Goal: Task Accomplishment & Management: Manage account settings

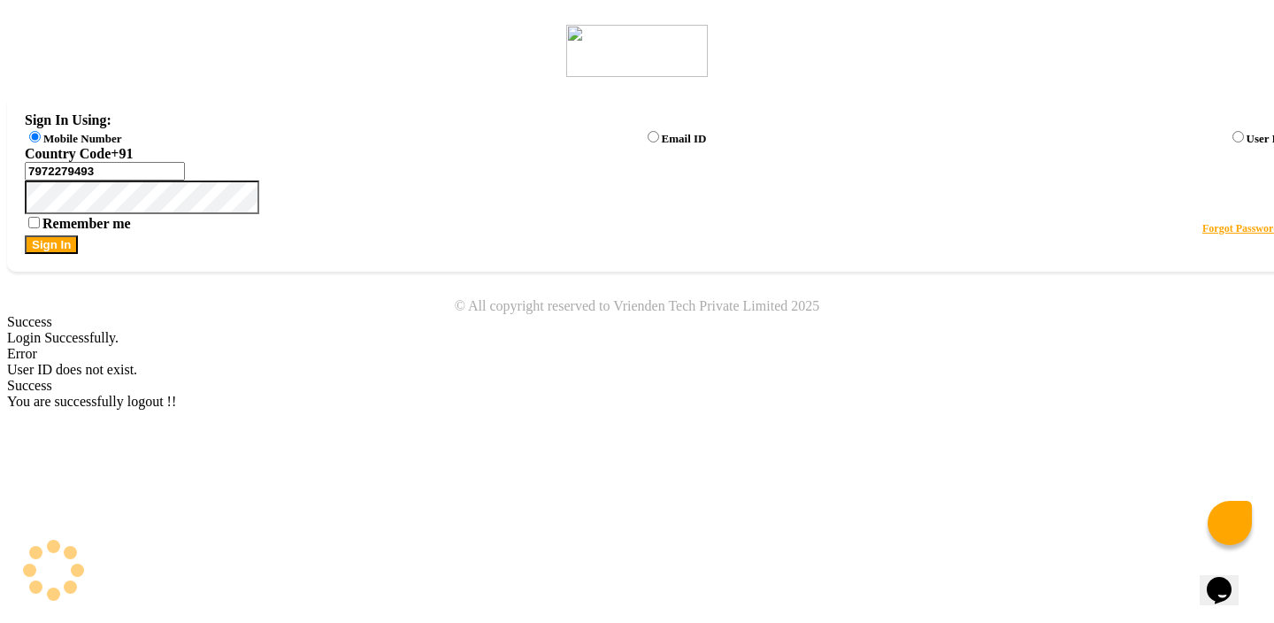
select select "en"
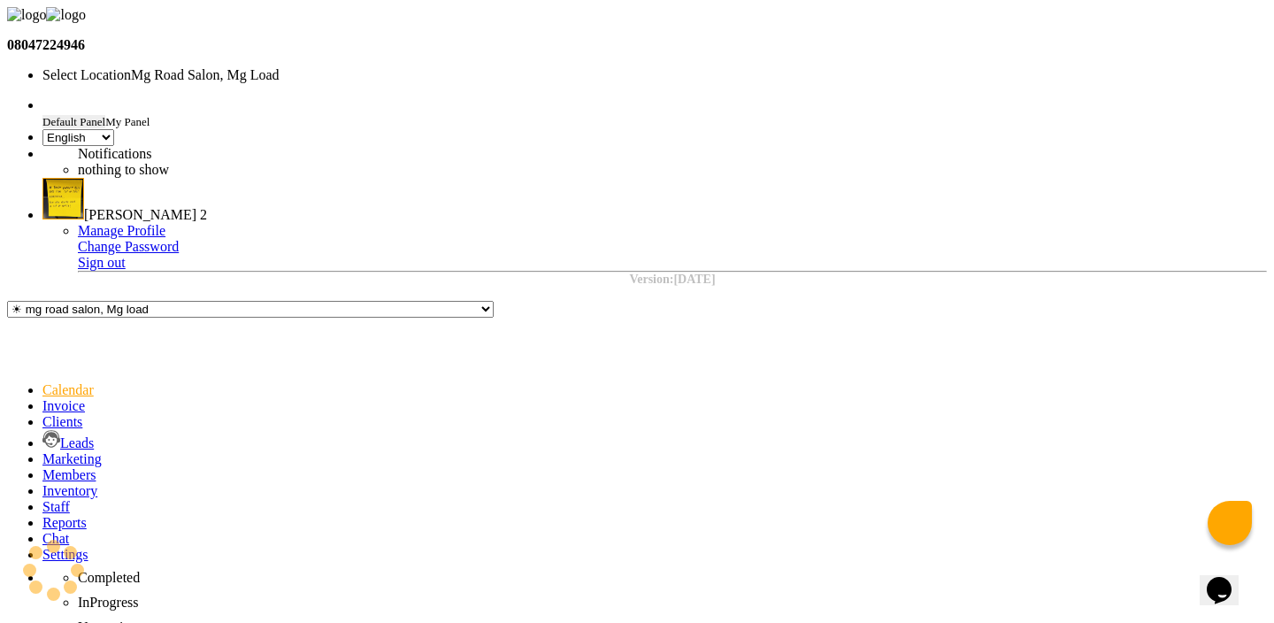
click at [42, 483] on icon at bounding box center [42, 490] width 0 height 15
select select
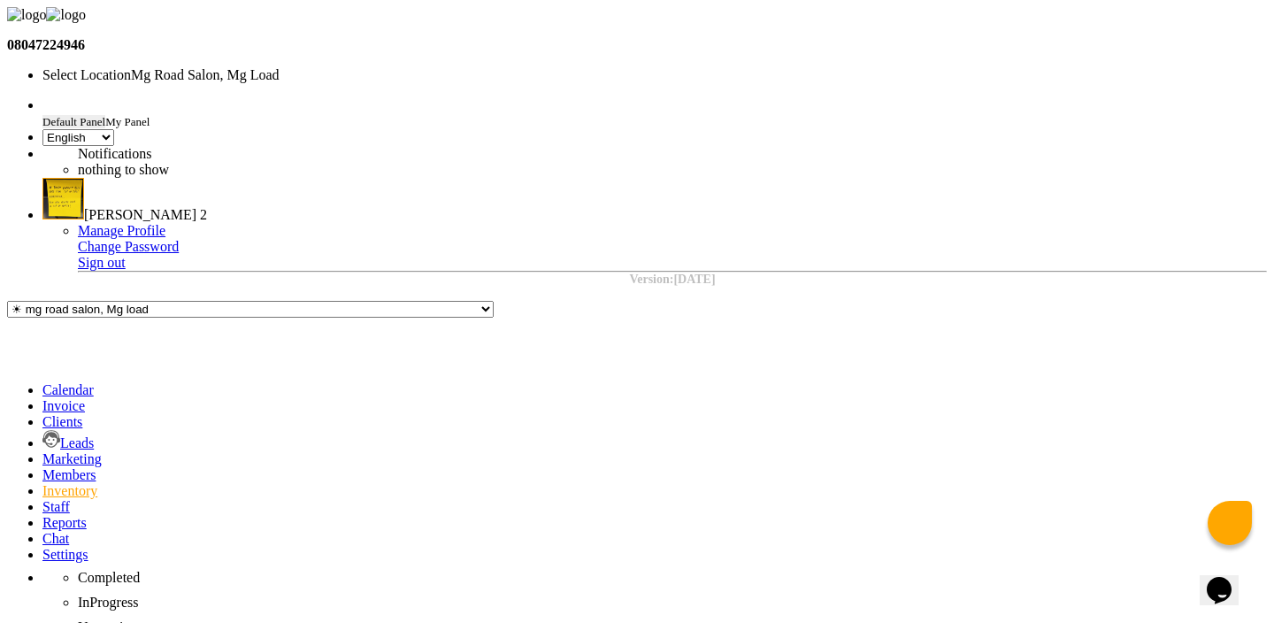
select select
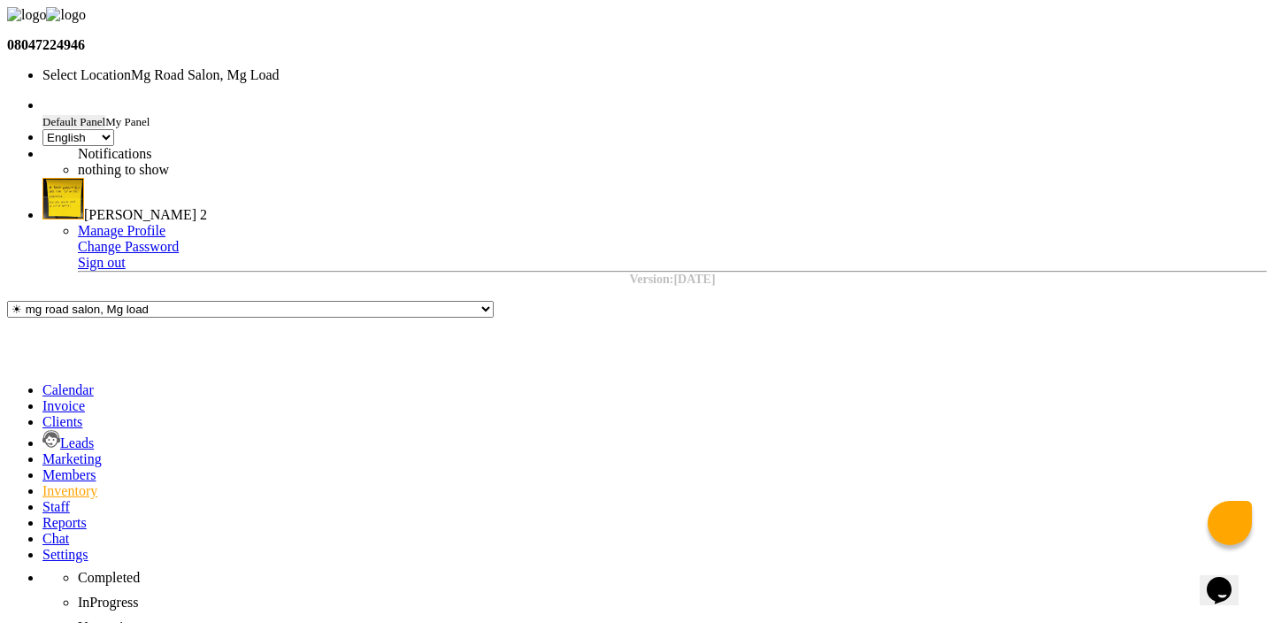
select select "all"
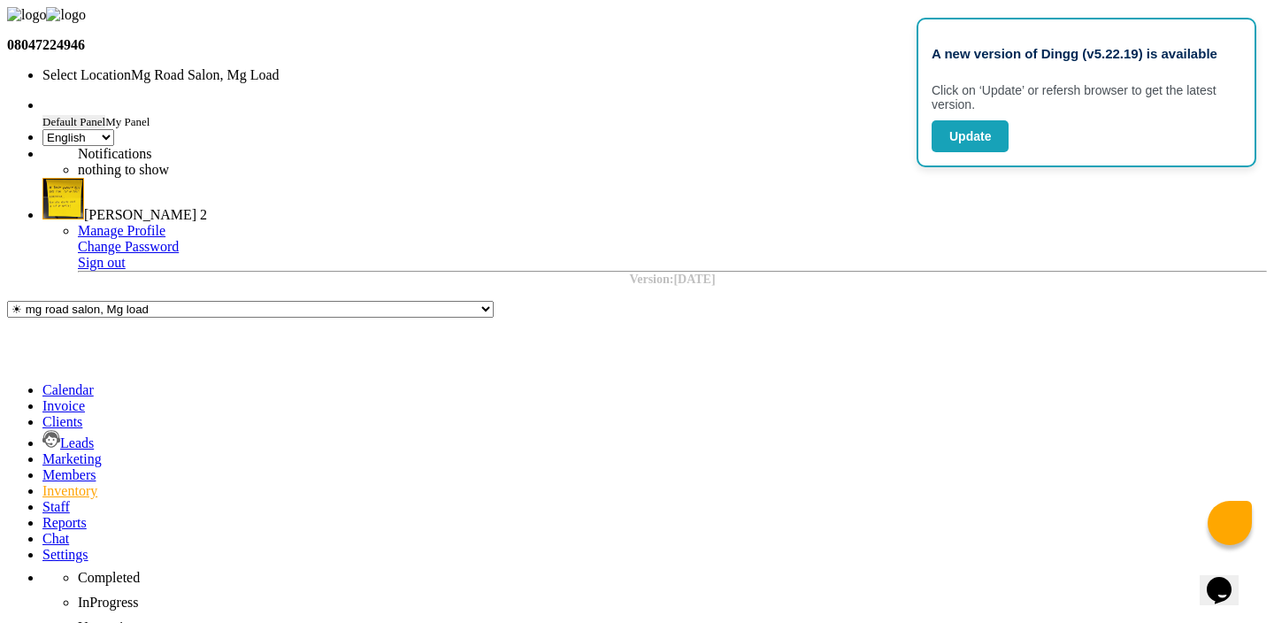
click at [992, 152] on button "Update" at bounding box center [970, 136] width 77 height 32
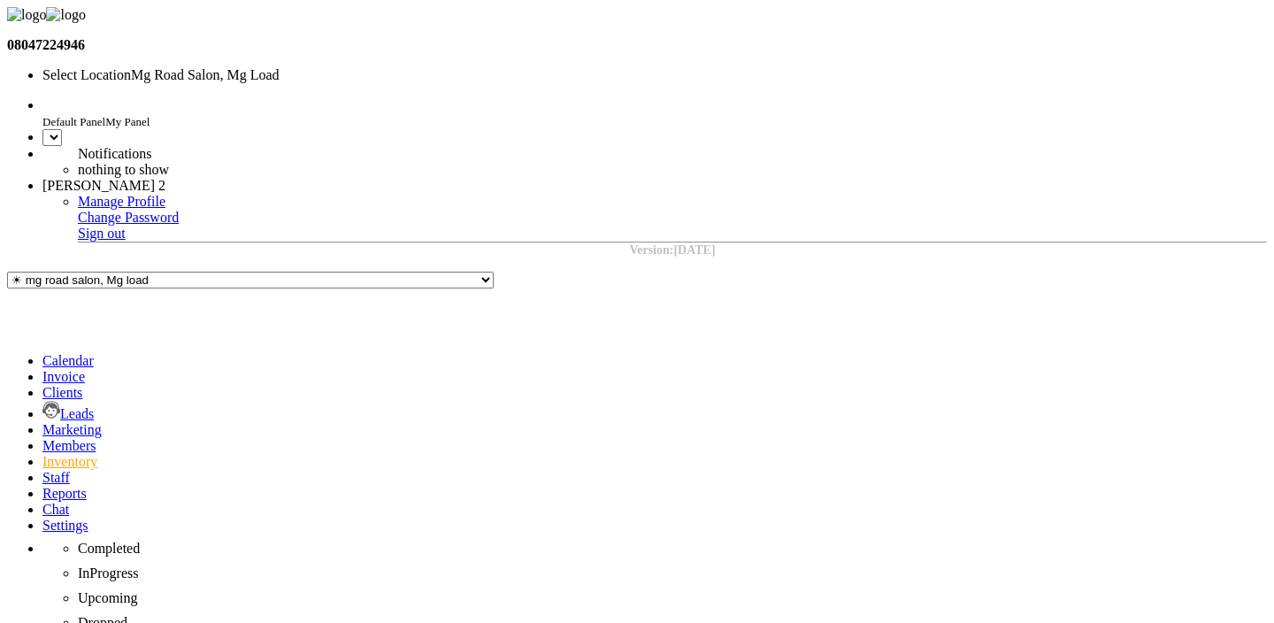
select select "en"
select select
select select "all"
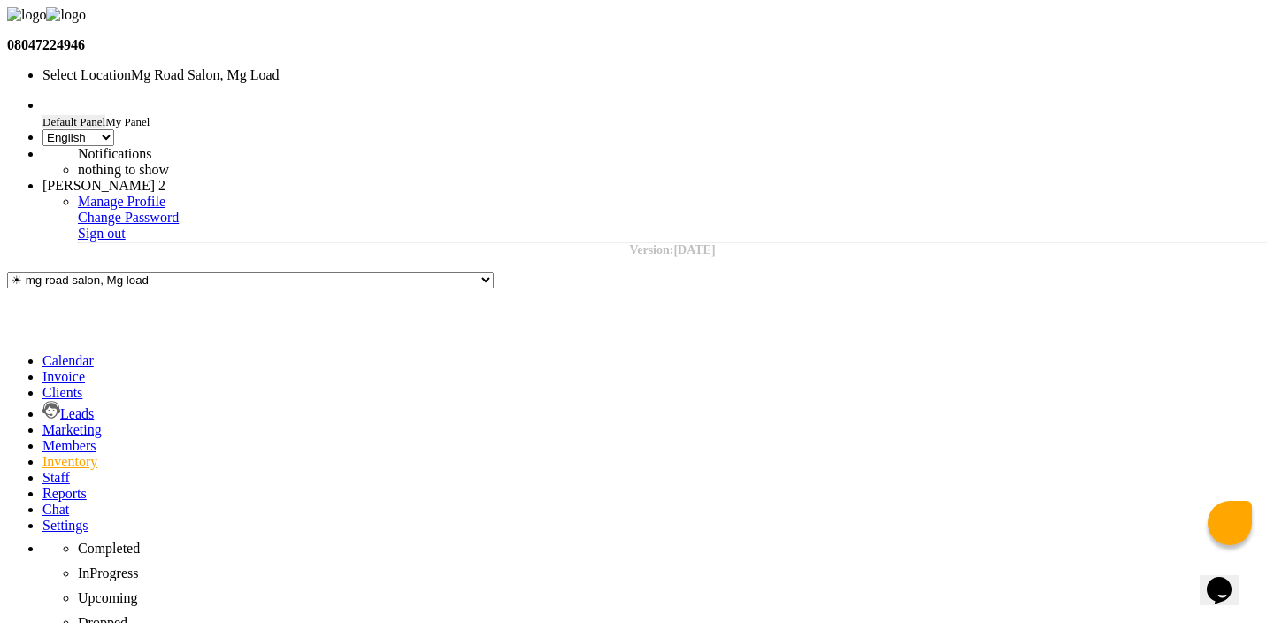
click at [165, 178] on span "[PERSON_NAME] 2" at bounding box center [103, 185] width 123 height 15
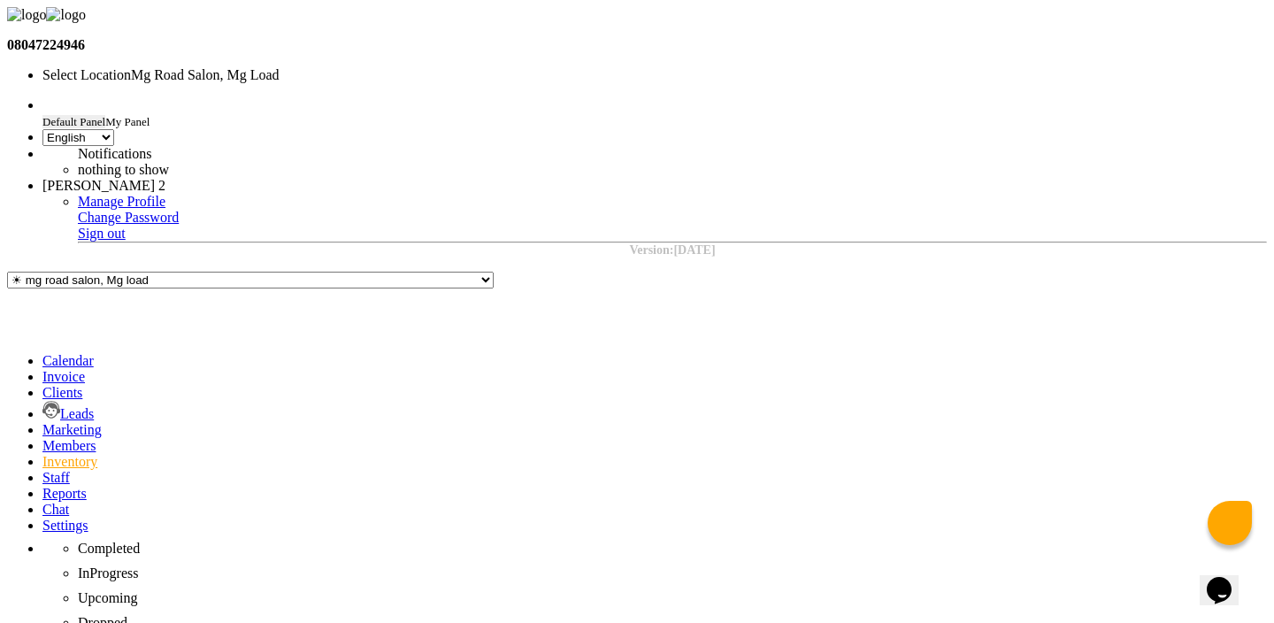
click at [126, 226] on link "Sign out" at bounding box center [102, 233] width 48 height 15
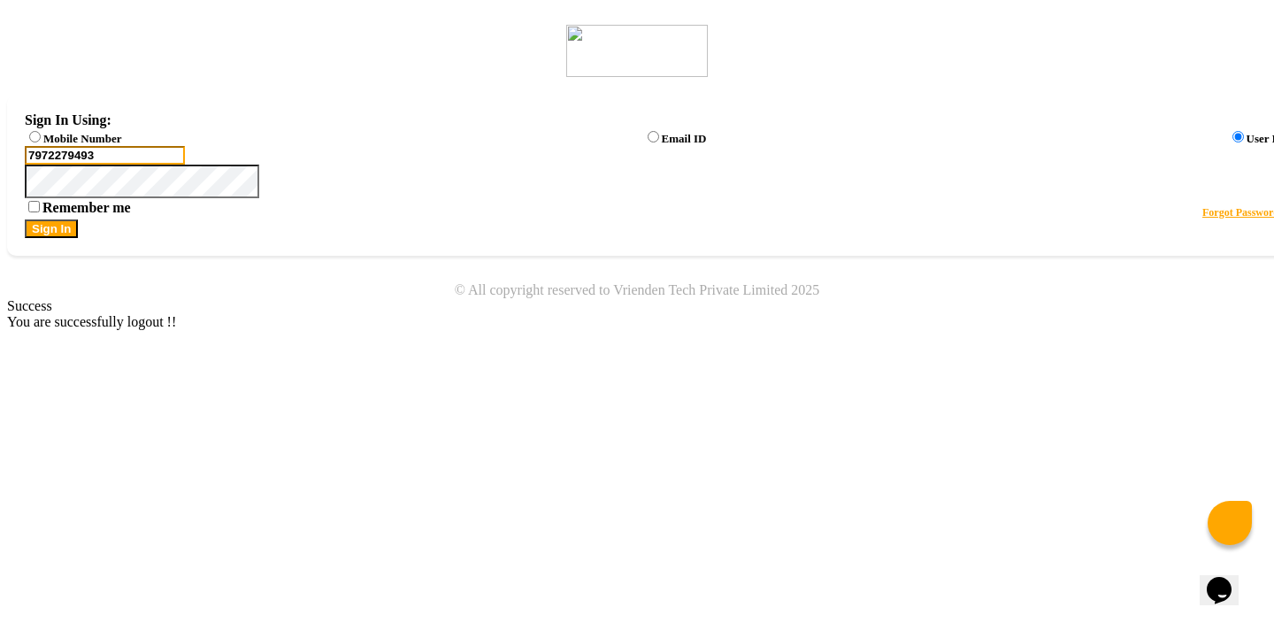
click at [185, 165] on input "7972279493" at bounding box center [105, 155] width 160 height 19
type input "8668893166"
click at [121, 141] on label "Mobile Number" at bounding box center [82, 138] width 78 height 13
click at [41, 141] on input "Mobile Number" at bounding box center [35, 137] width 12 height 12
radio input "true"
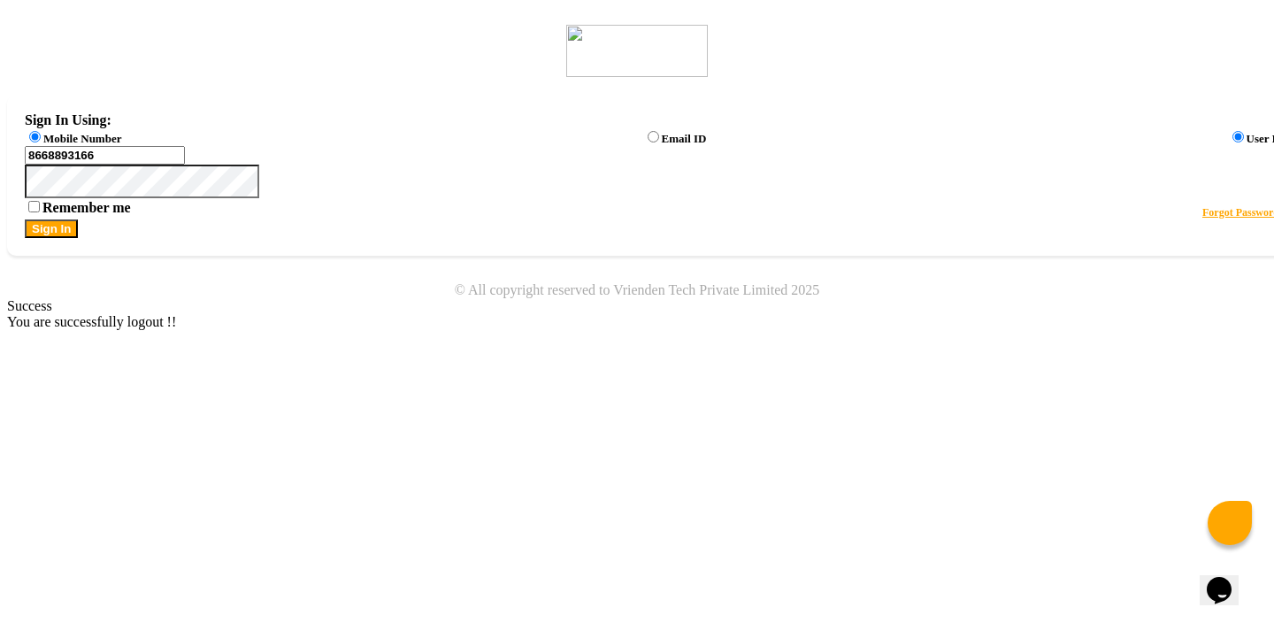
radio input "false"
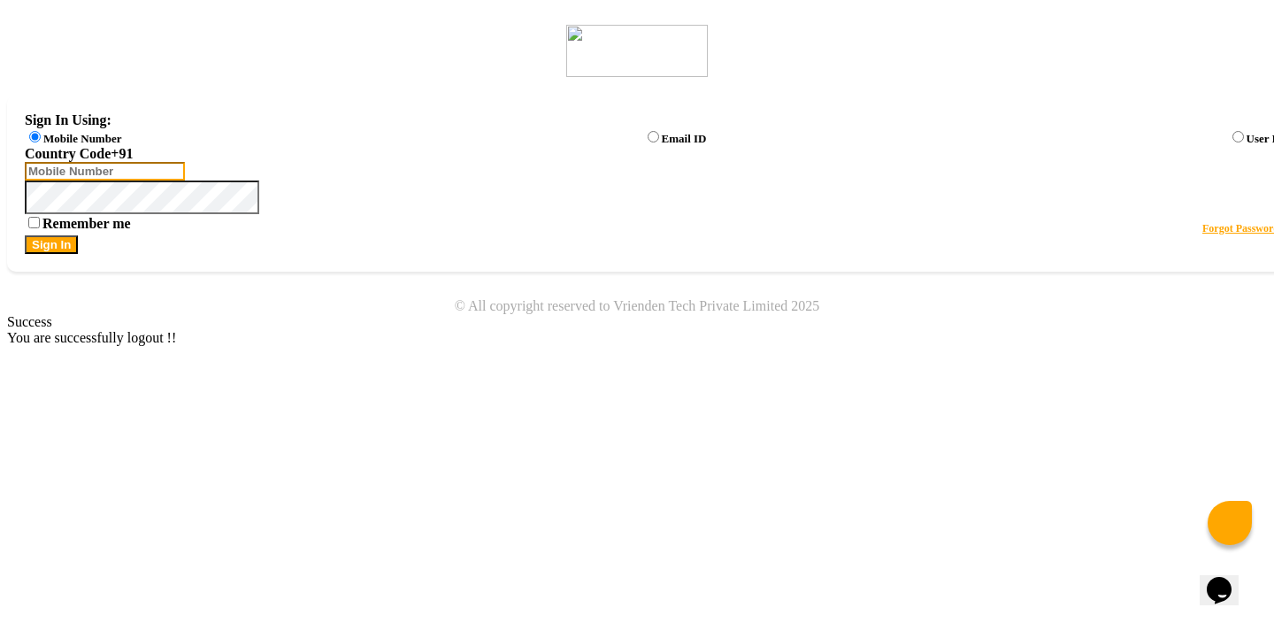
click at [185, 175] on input "Username" at bounding box center [105, 171] width 160 height 19
type input "8668893166"
click at [78, 254] on button "Sign In" at bounding box center [51, 244] width 53 height 19
